Goal: Understand site structure: Understand site structure

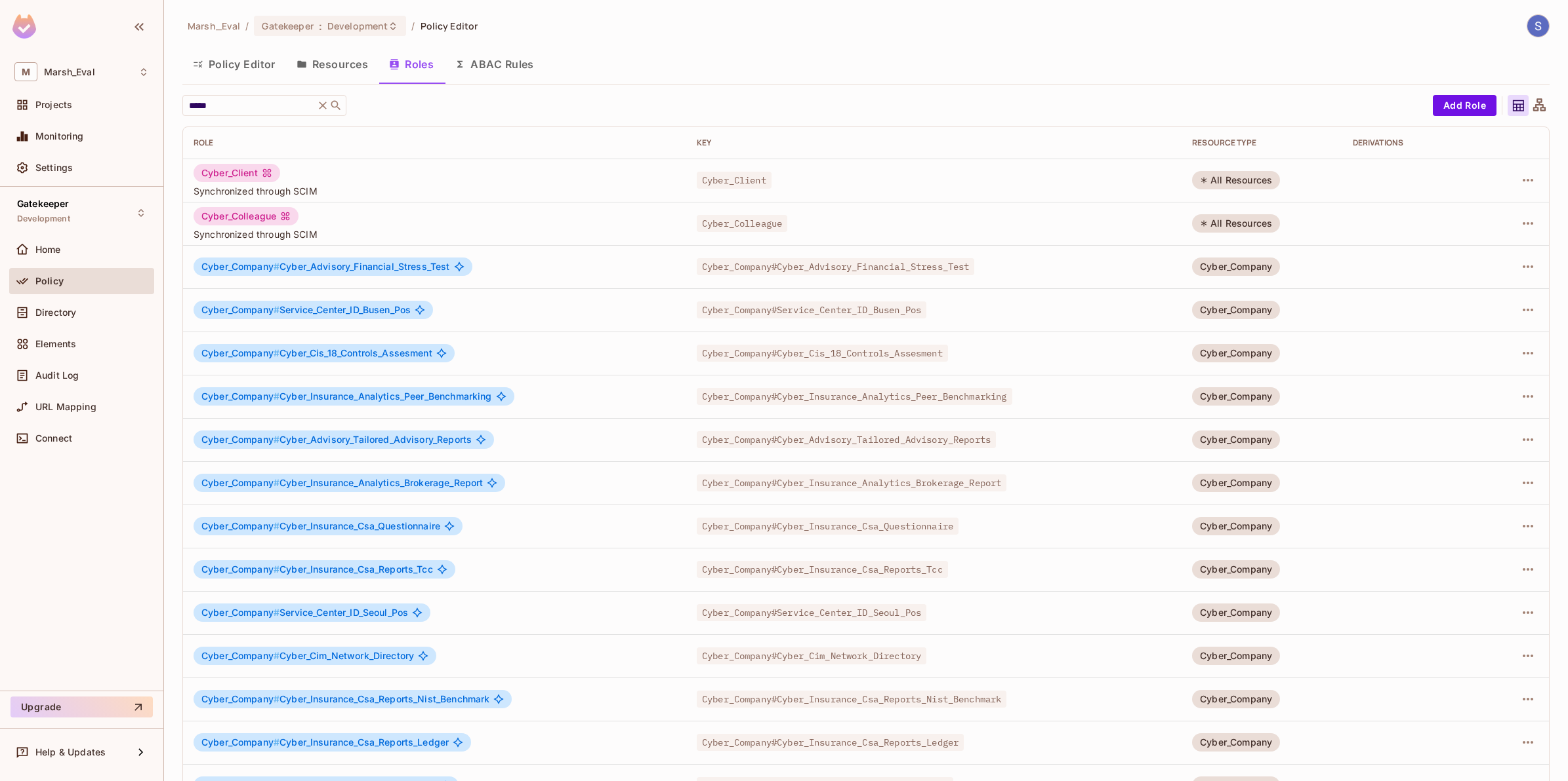
scroll to position [81, 0]
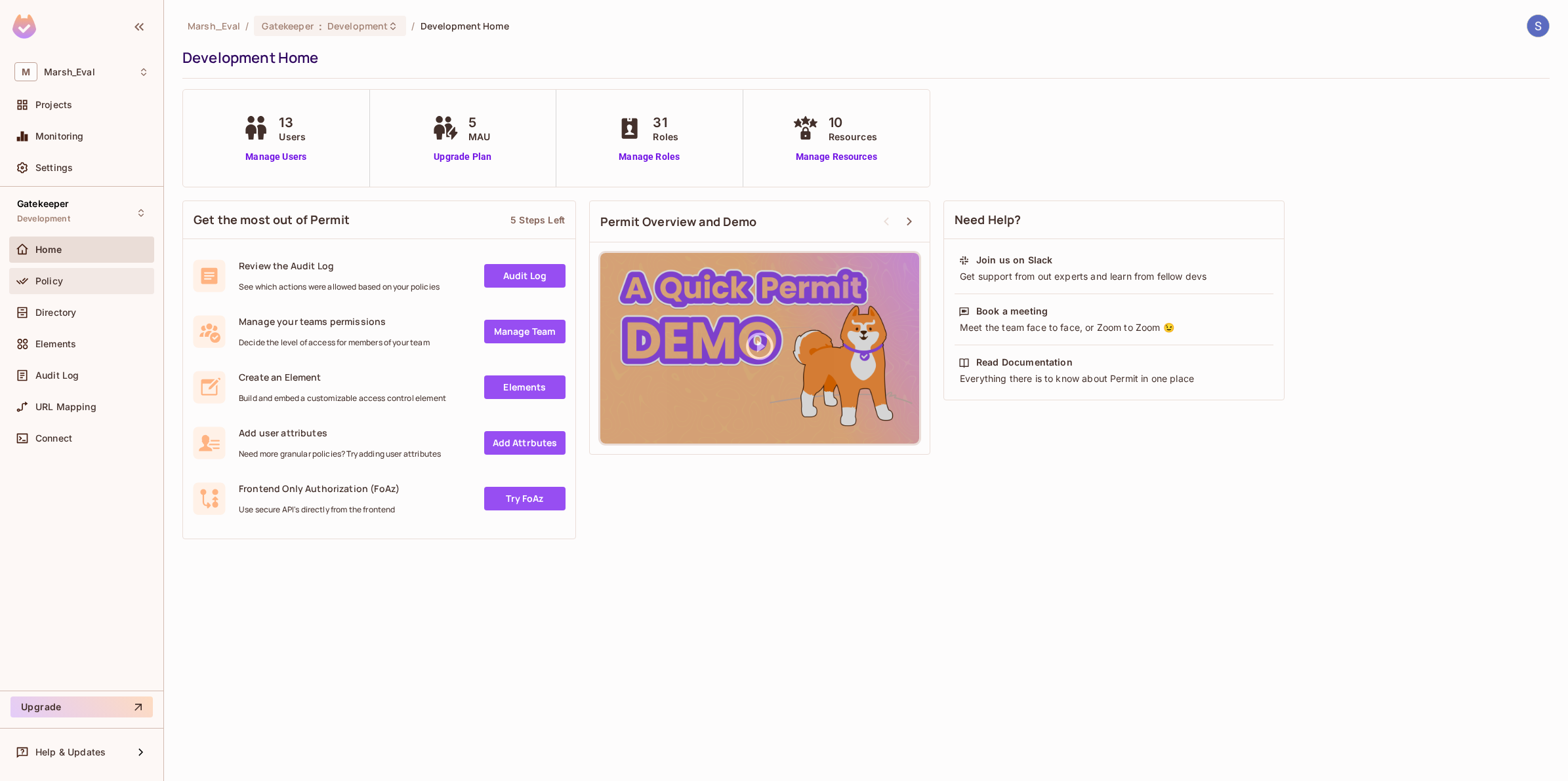
click at [48, 287] on div "Policy" at bounding box center [81, 281] width 134 height 16
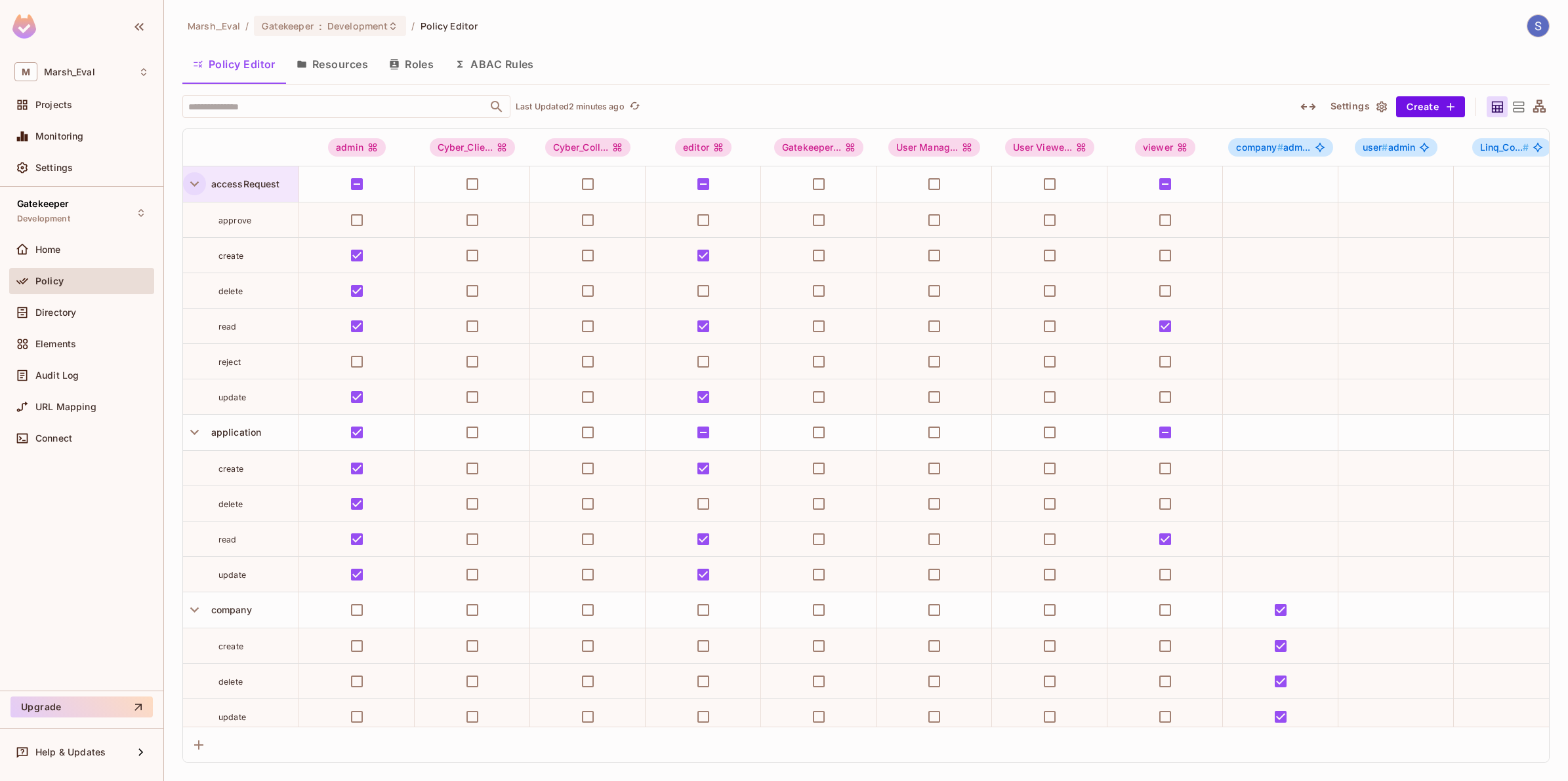
click at [193, 181] on icon "button" at bounding box center [194, 183] width 18 height 18
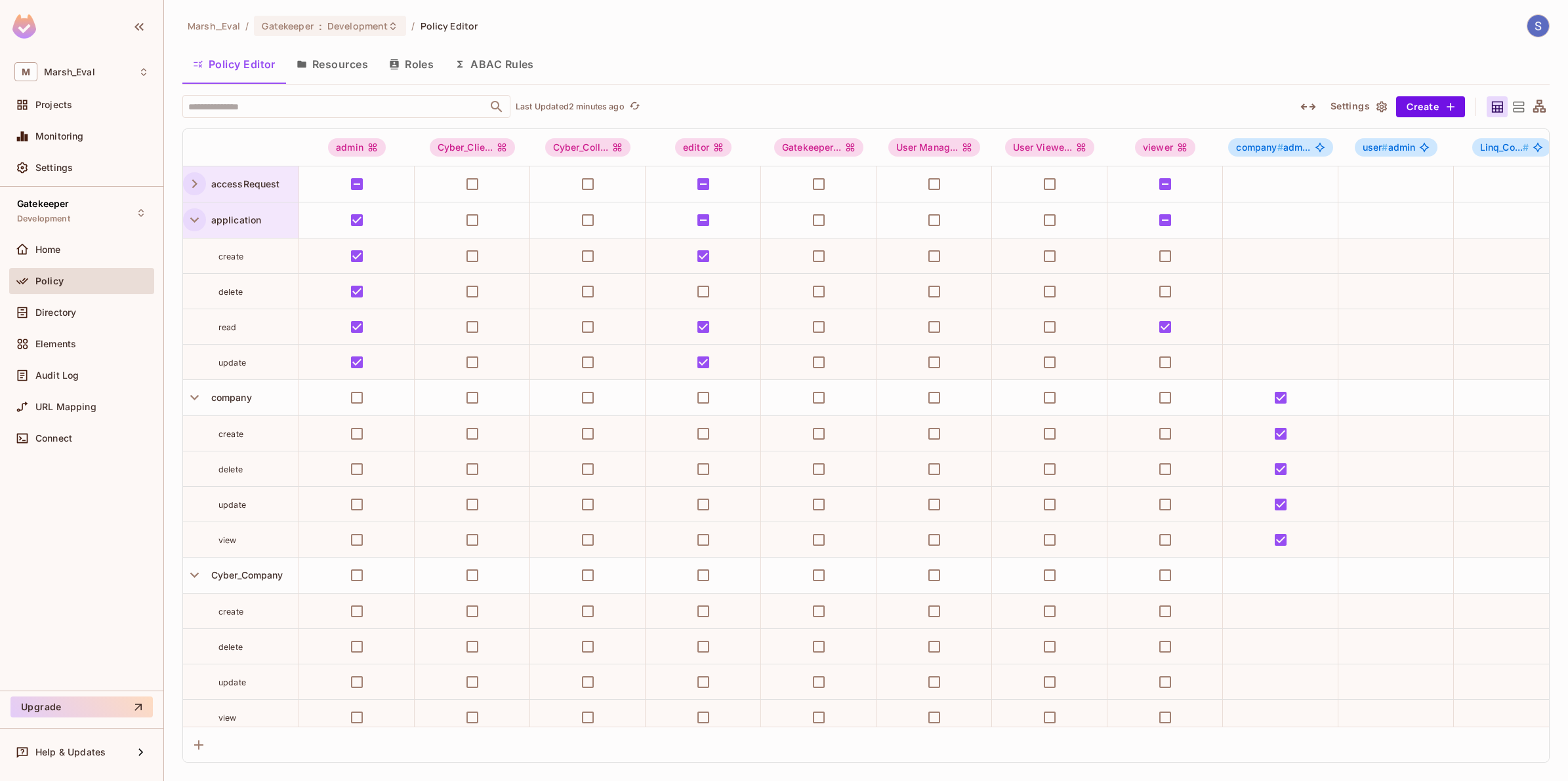
click at [188, 227] on icon "button" at bounding box center [194, 219] width 18 height 18
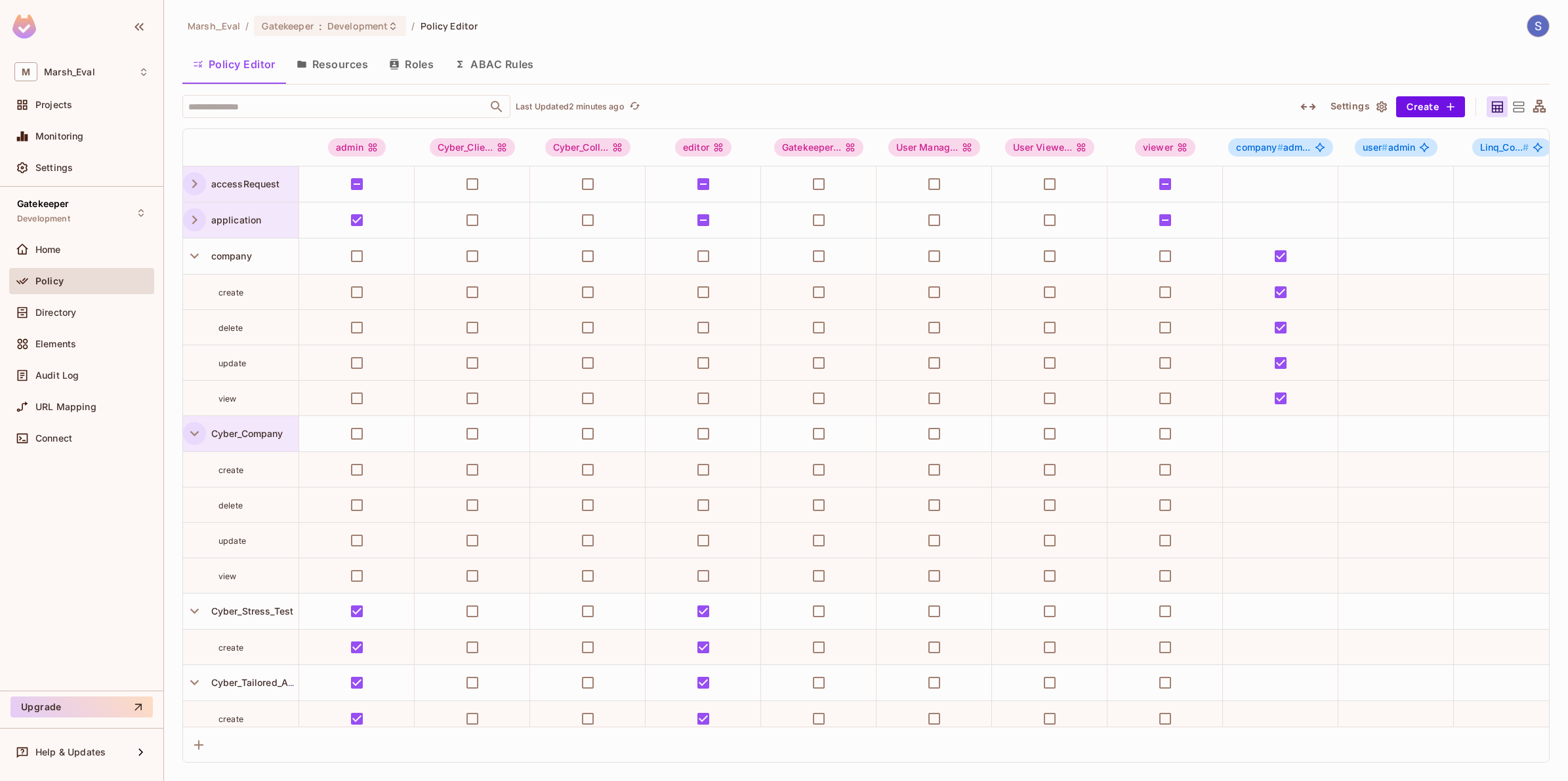
click at [201, 438] on icon "button" at bounding box center [194, 433] width 18 height 18
click at [1316, 108] on button "button" at bounding box center [1308, 107] width 23 height 21
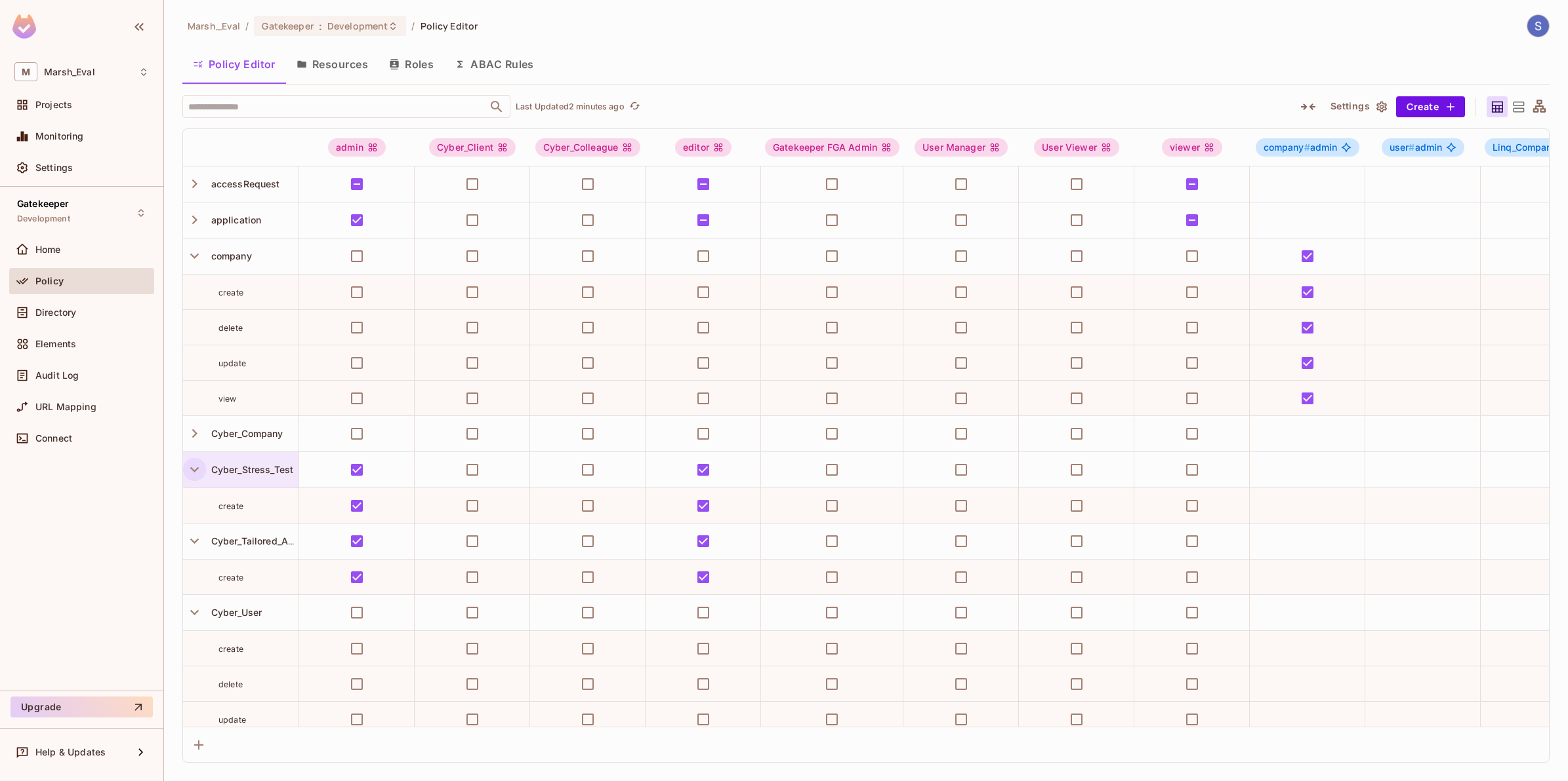
click at [193, 471] on icon "button" at bounding box center [194, 470] width 8 height 5
click at [193, 588] on button "button" at bounding box center [194, 578] width 23 height 23
click at [192, 503] on icon "button" at bounding box center [194, 505] width 18 height 18
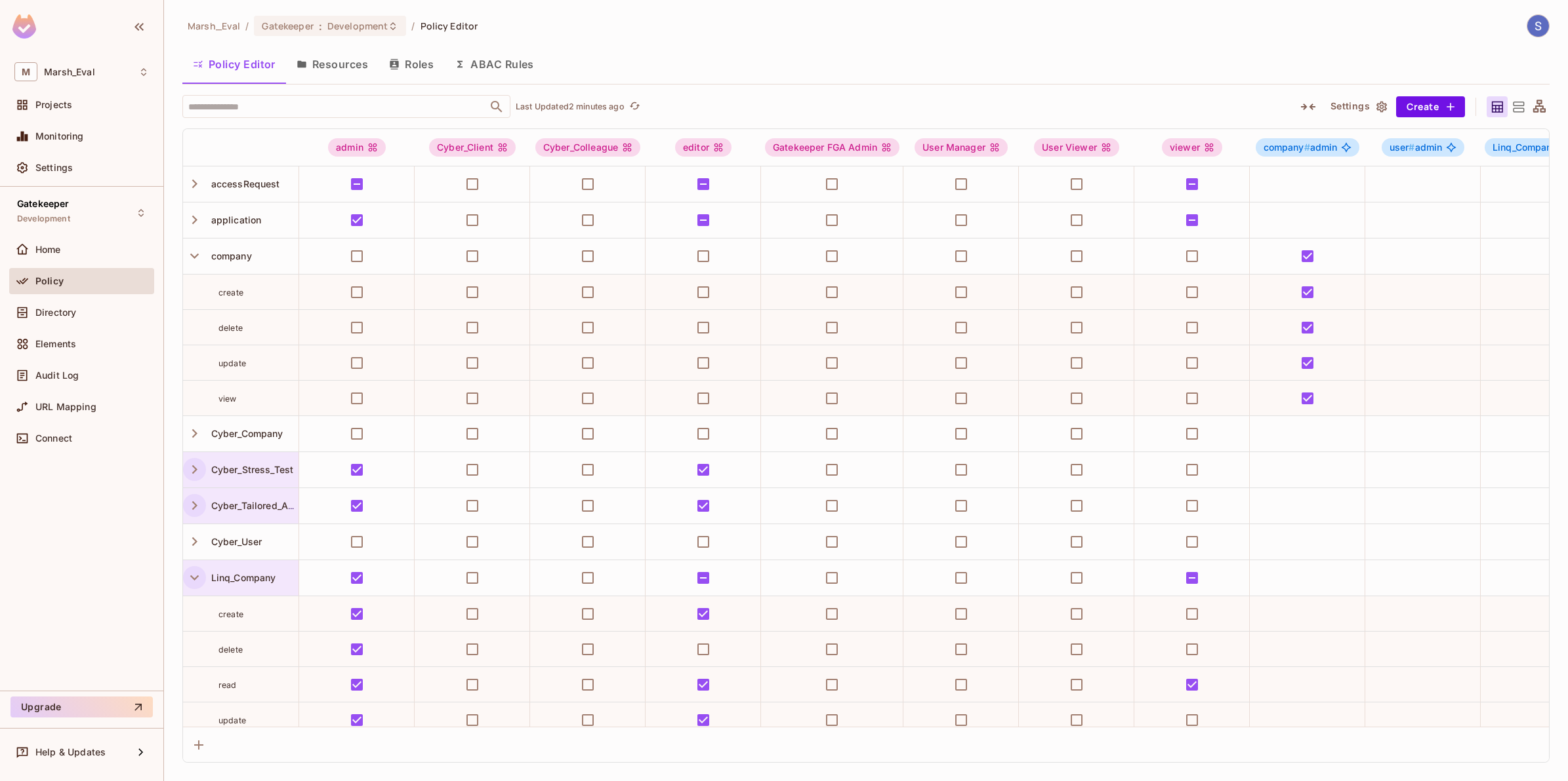
click at [191, 574] on icon "button" at bounding box center [194, 578] width 18 height 18
click at [188, 611] on icon "button" at bounding box center [194, 613] width 18 height 18
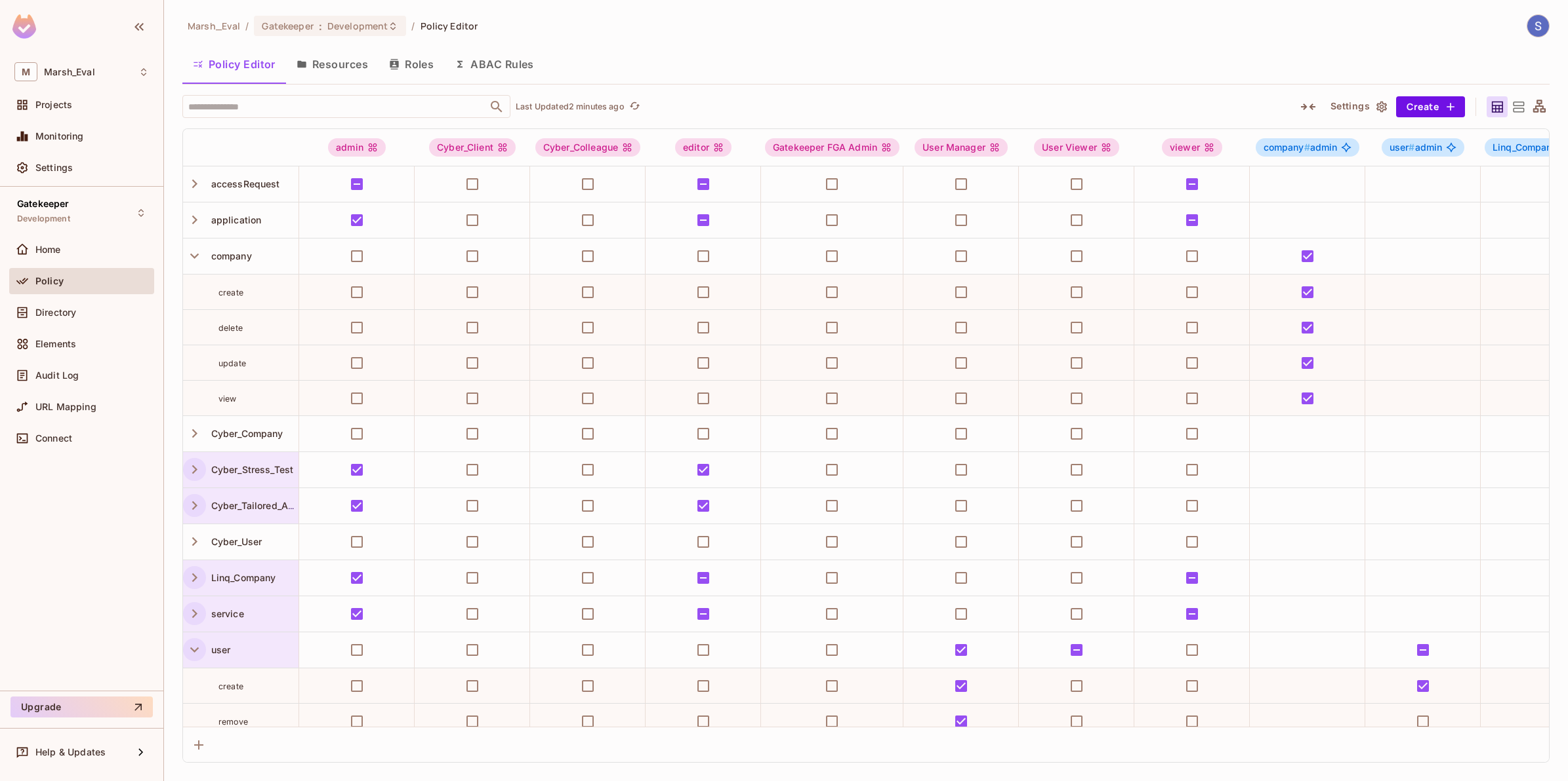
click at [190, 647] on icon "button" at bounding box center [194, 649] width 18 height 18
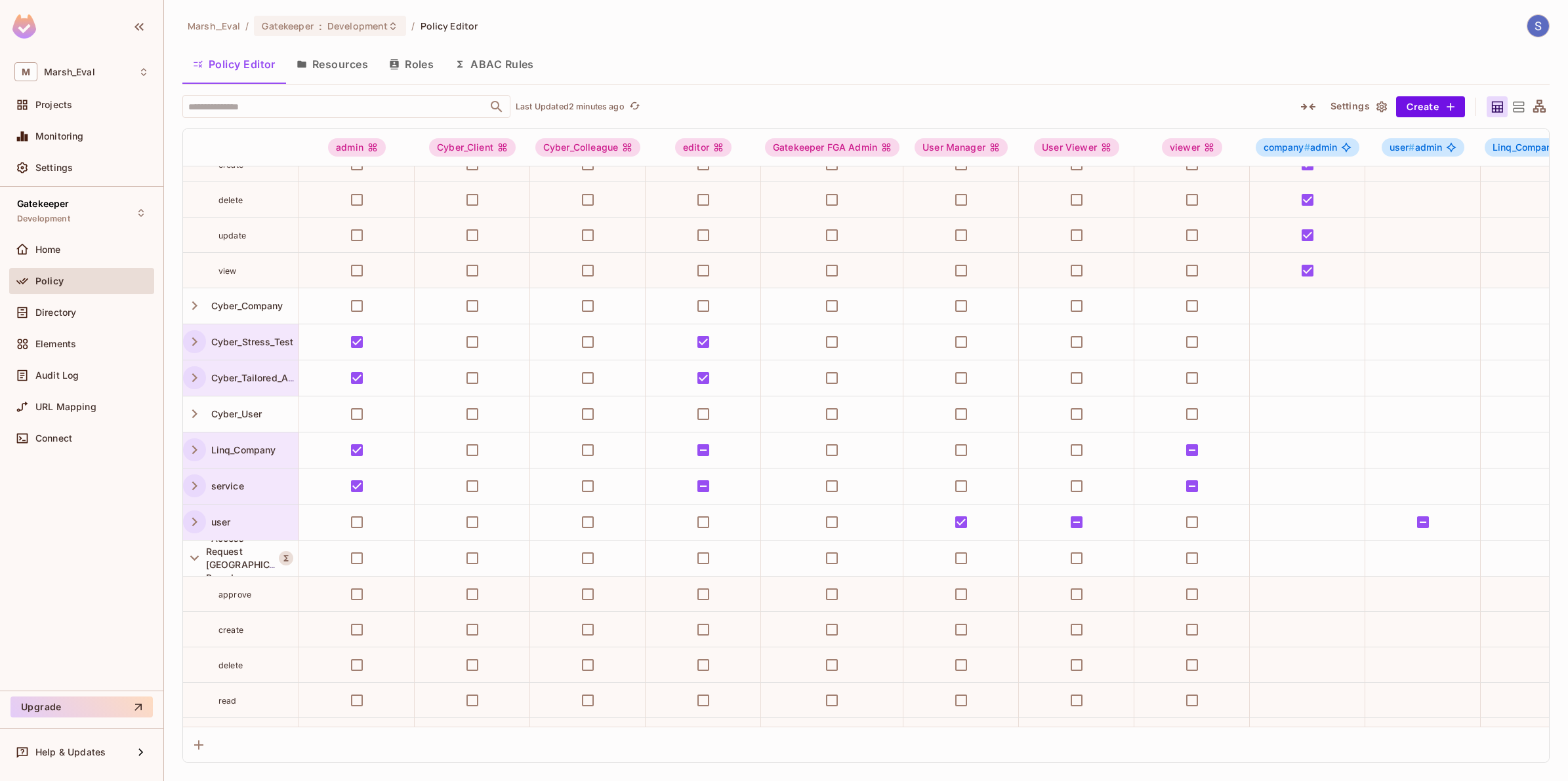
scroll to position [328, 0]
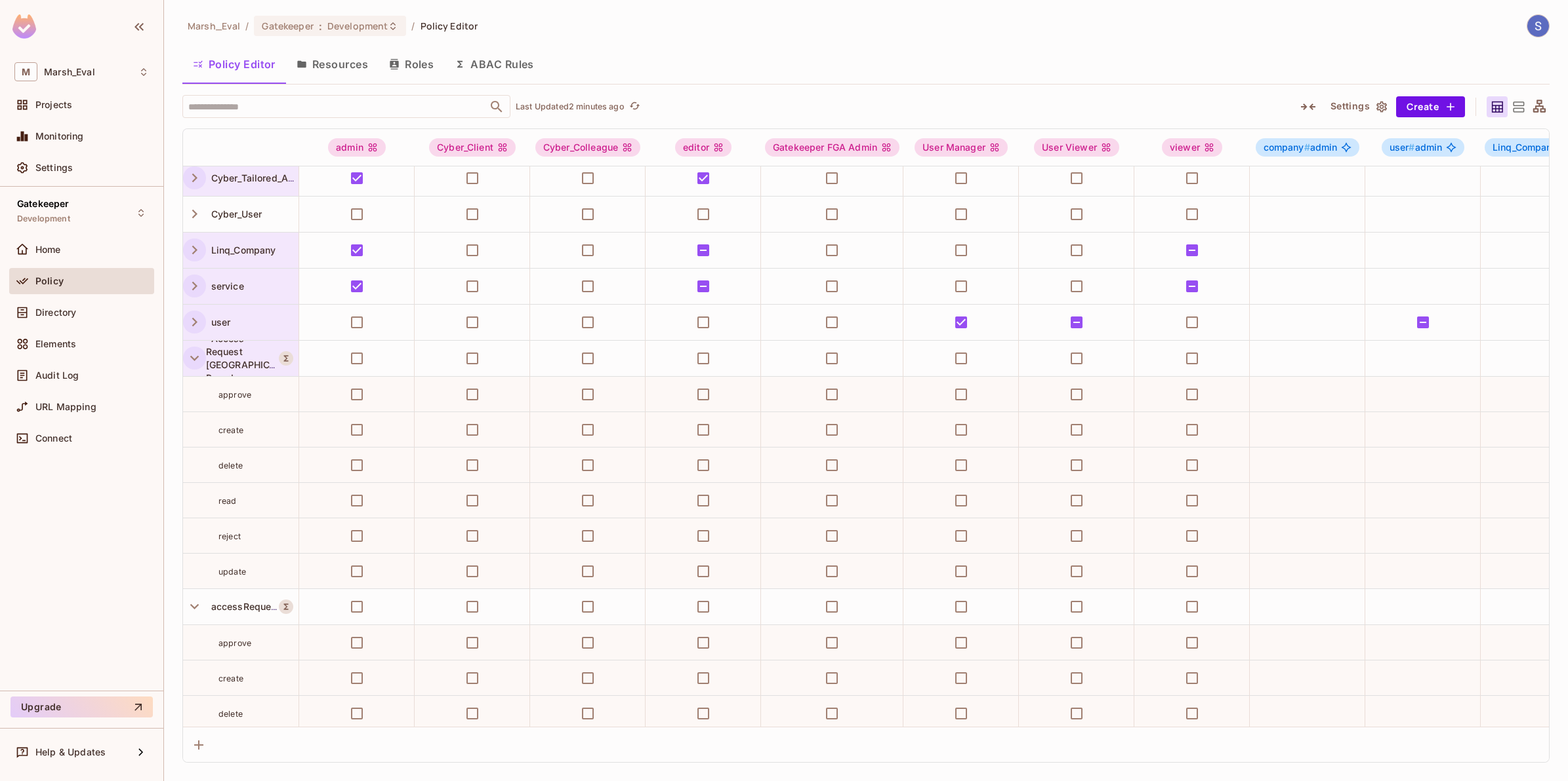
click at [191, 356] on icon "button" at bounding box center [194, 358] width 18 height 18
click at [197, 400] on icon "button" at bounding box center [194, 393] width 18 height 18
click at [187, 428] on icon "button" at bounding box center [194, 430] width 18 height 18
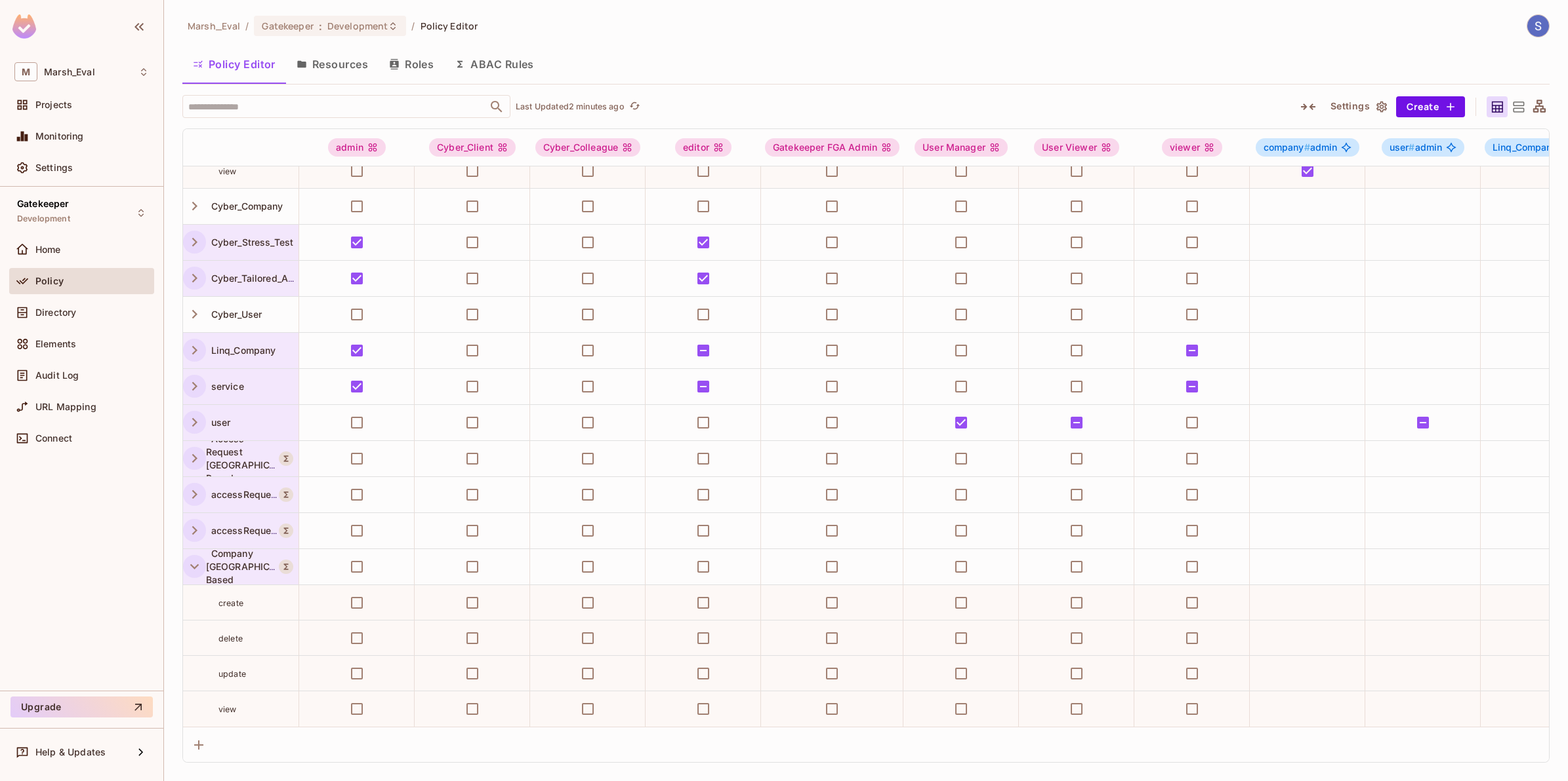
click at [195, 558] on icon "button" at bounding box center [194, 566] width 18 height 18
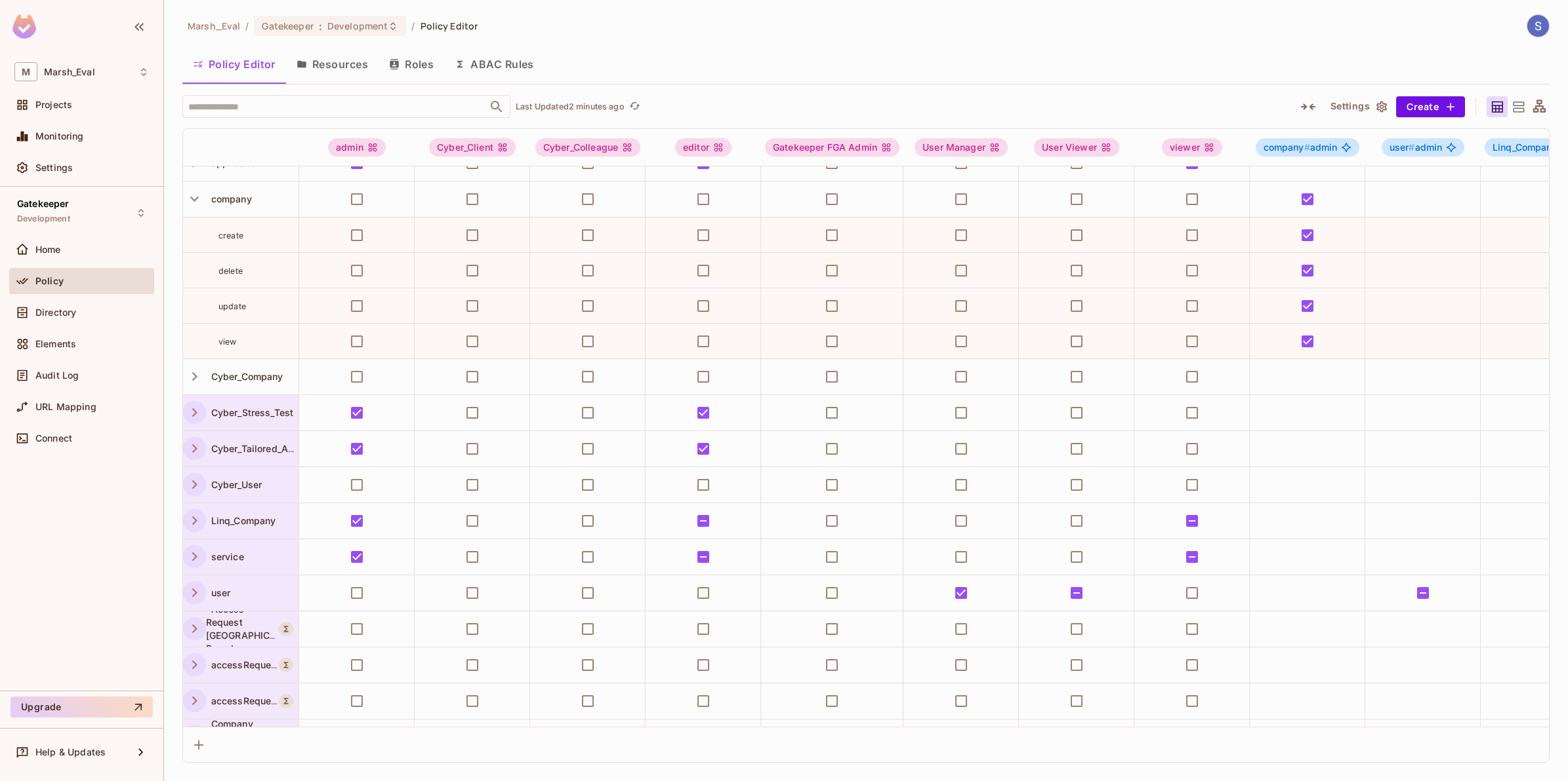
scroll to position [0, 0]
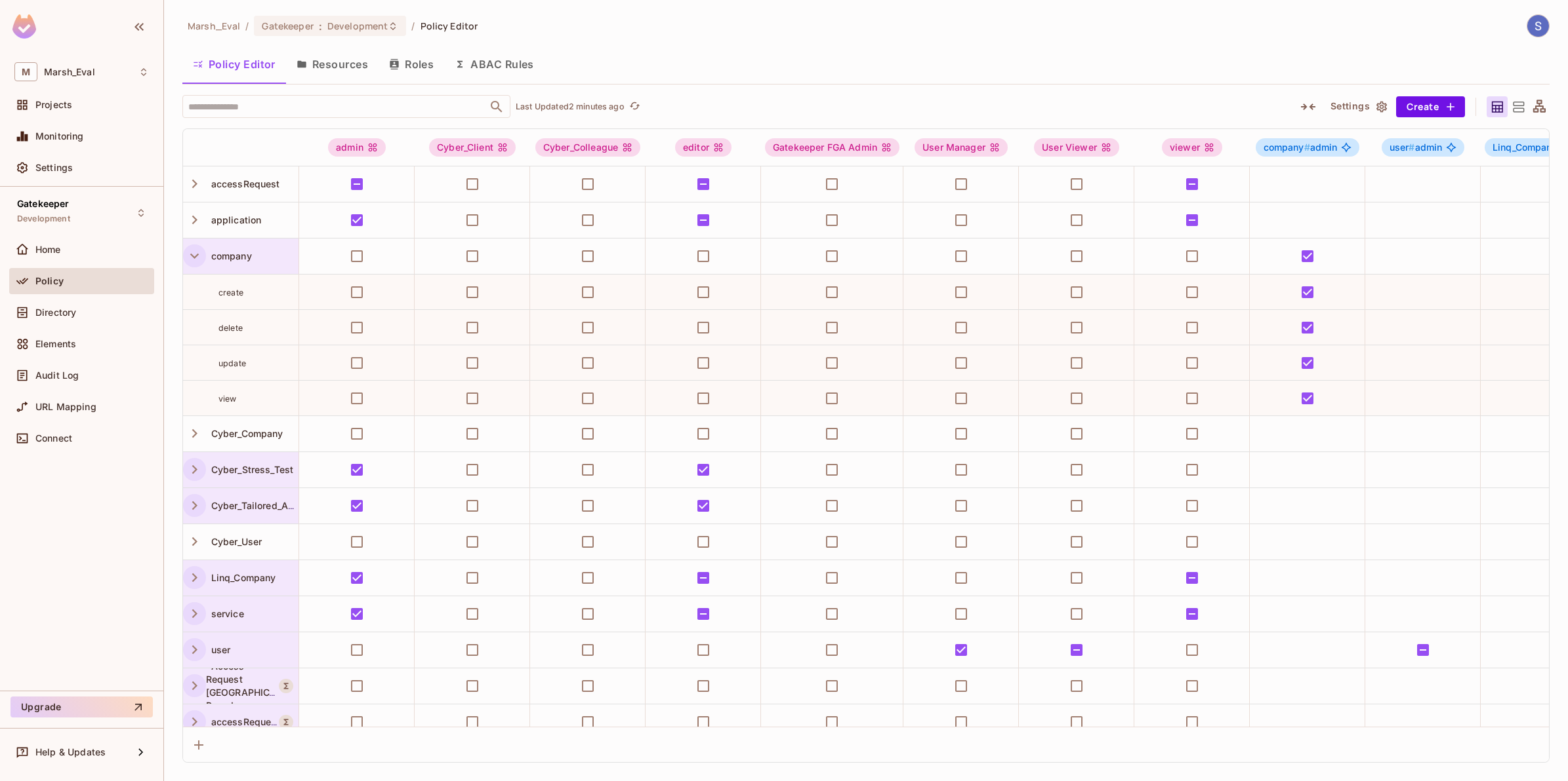
click at [188, 258] on icon "button" at bounding box center [194, 256] width 18 height 18
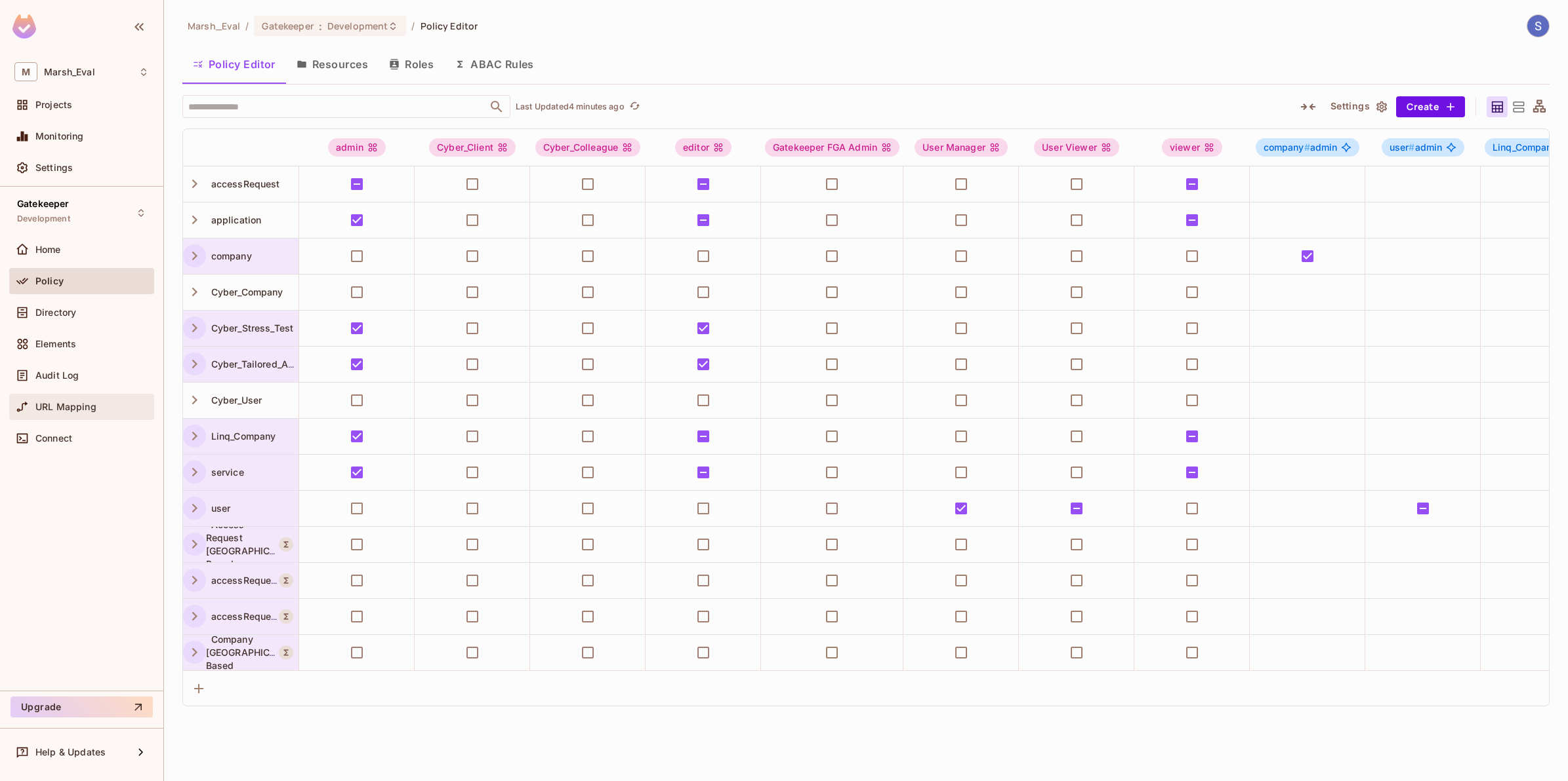
click at [123, 401] on div "URL Mapping" at bounding box center [81, 407] width 134 height 16
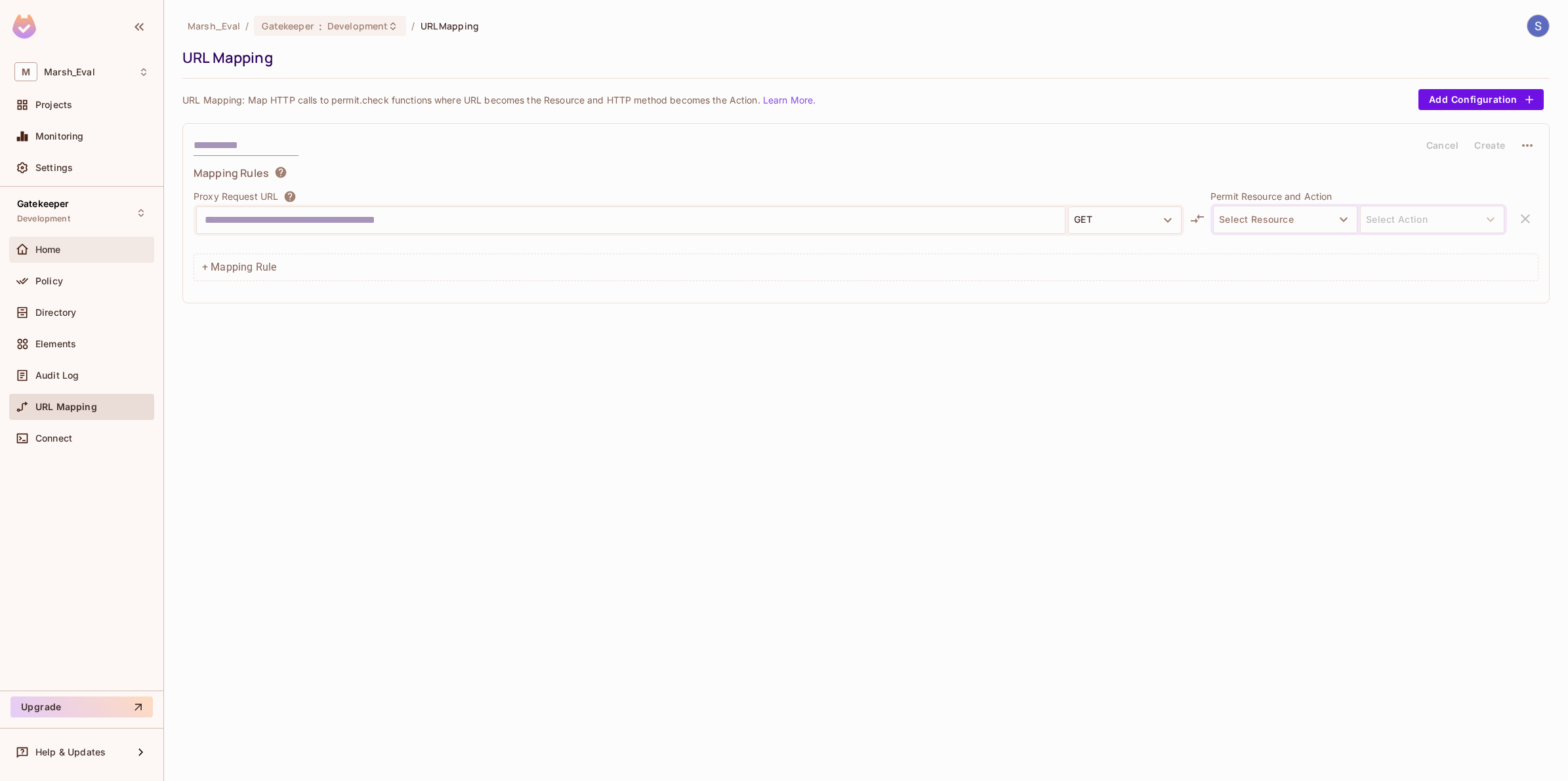
click at [54, 243] on div "Home" at bounding box center [81, 249] width 134 height 16
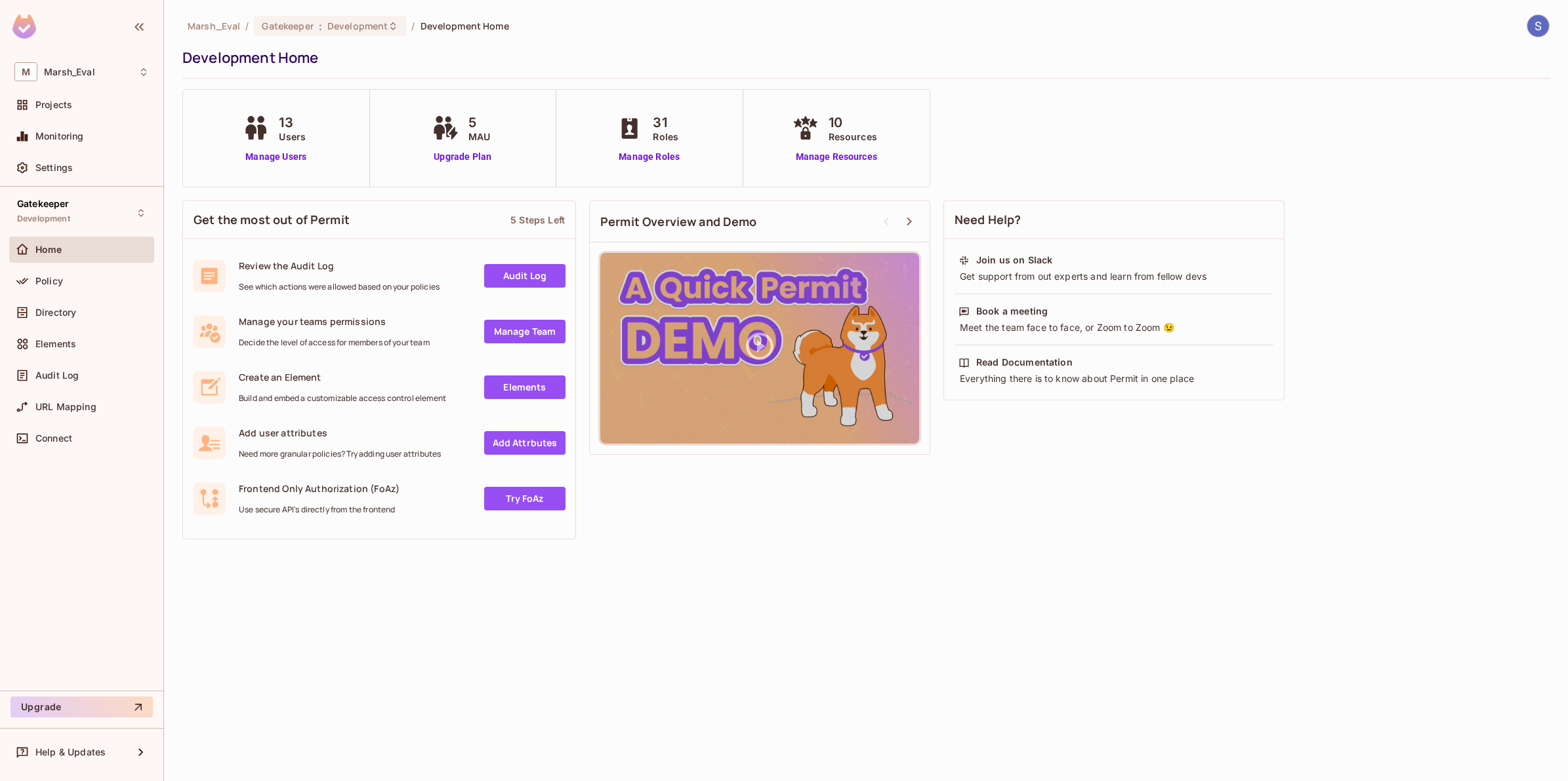
click at [654, 572] on div "Marsh_Eval / Gatekeeper : Development / Development Home Development Home 13 Us…" at bounding box center [866, 390] width 1404 height 781
